Goal: Check status

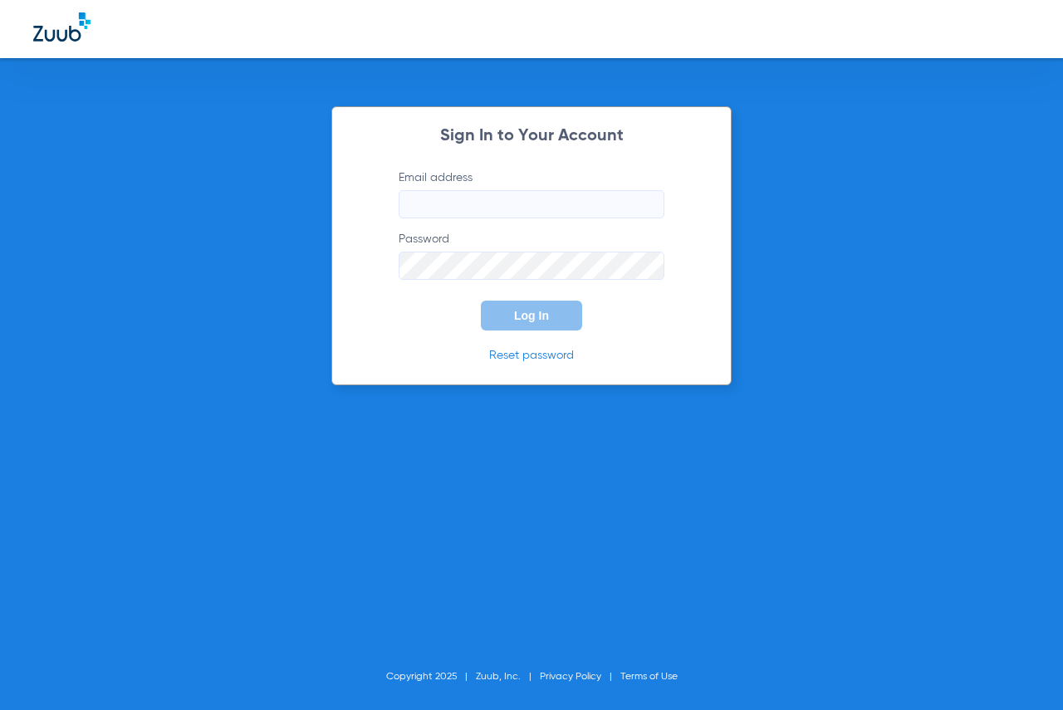
type input "[EMAIL_ADDRESS][DOMAIN_NAME]"
click at [511, 313] on button "Log In" at bounding box center [531, 316] width 101 height 30
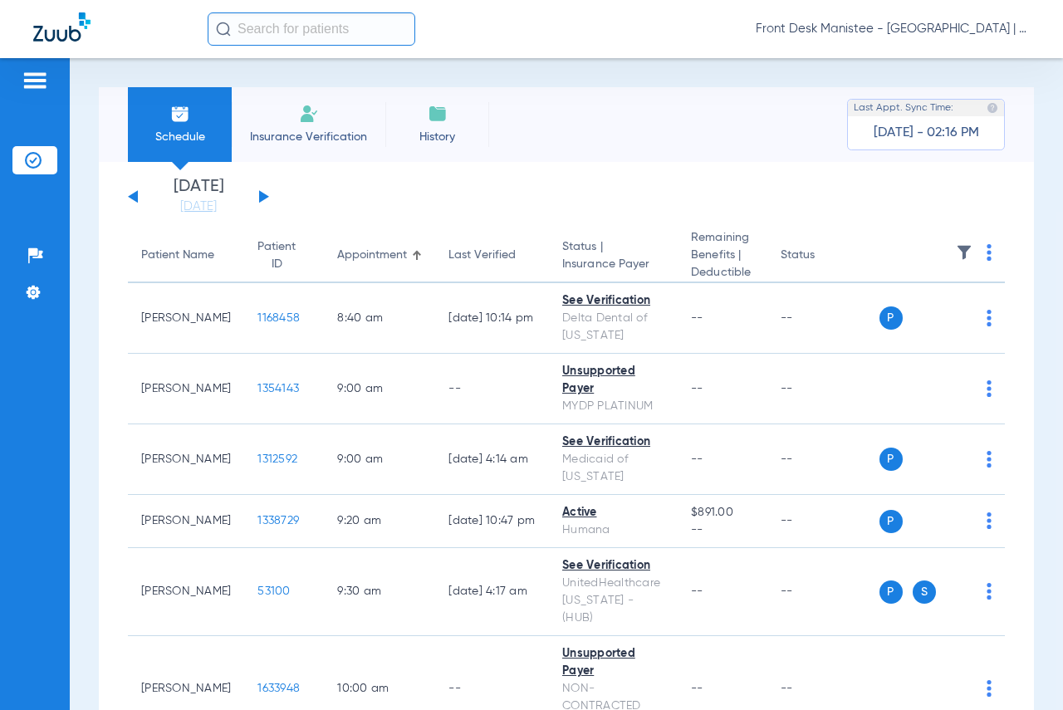
click at [262, 200] on button at bounding box center [264, 196] width 10 height 12
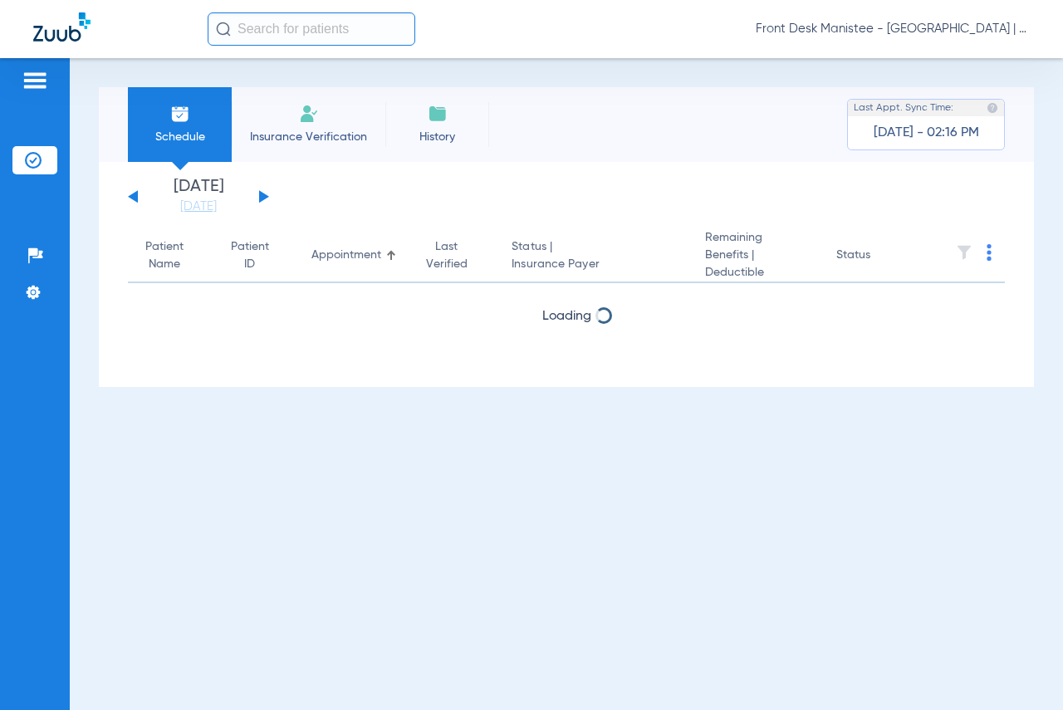
click at [262, 200] on button at bounding box center [264, 196] width 10 height 12
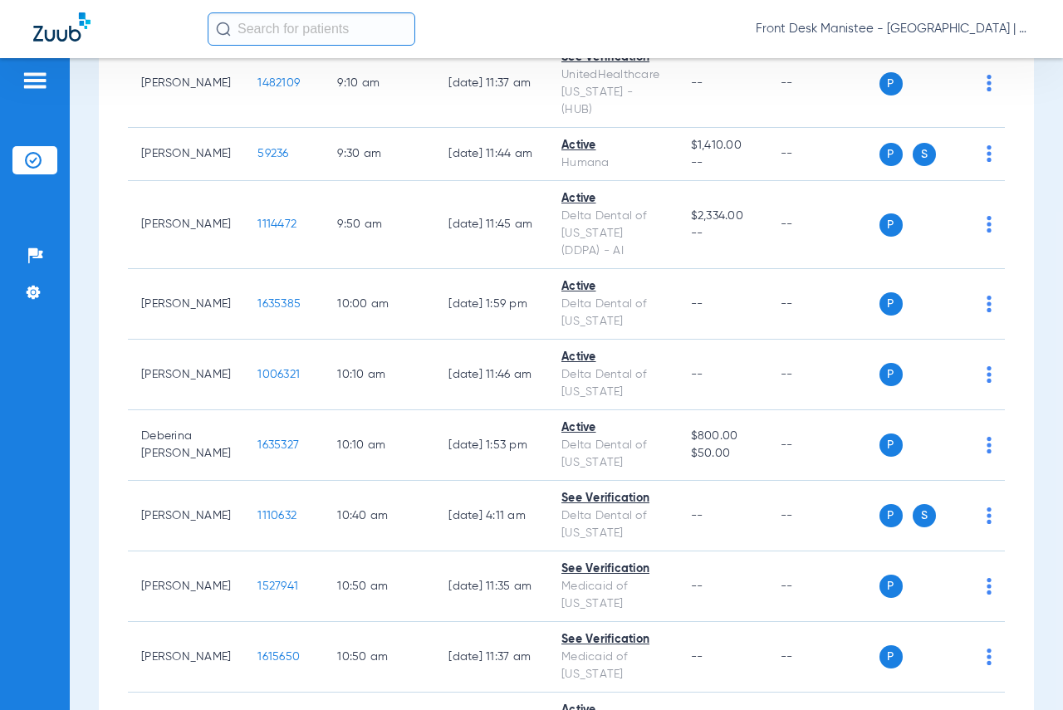
scroll to position [996, 0]
